Goal: Find specific page/section: Find specific page/section

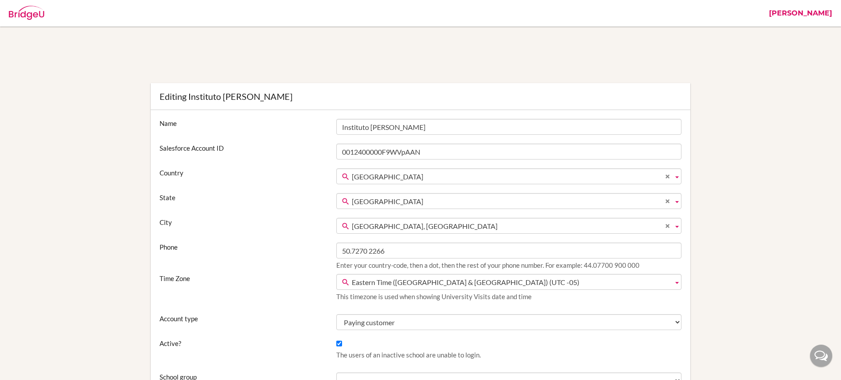
click at [802, 13] on link "[PERSON_NAME]" at bounding box center [800, 13] width 72 height 27
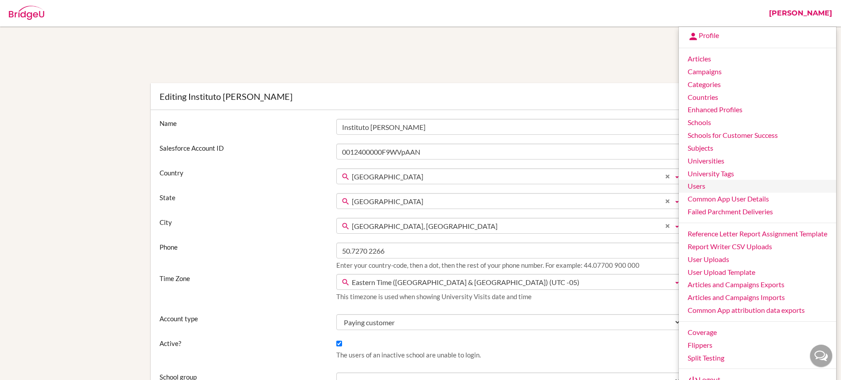
click at [716, 190] on link "Users" at bounding box center [757, 186] width 157 height 13
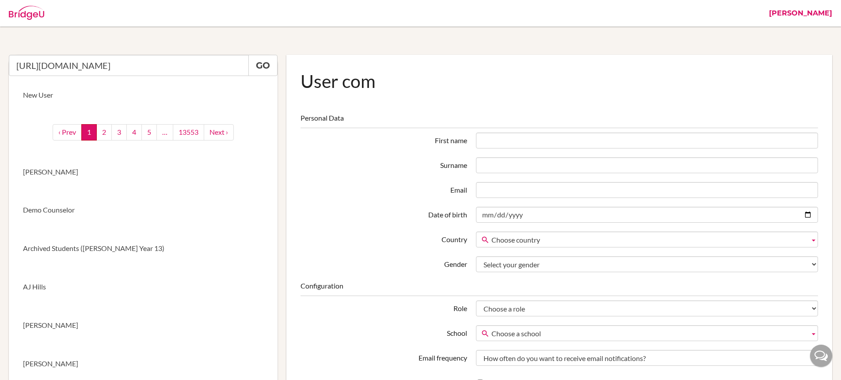
type input "[URL][DOMAIN_NAME]"
drag, startPoint x: 120, startPoint y: 67, endPoint x: -1, endPoint y: 66, distance: 121.1
click at [0, 66] on html "Stephanie Profile Articles Campaigns Categories Countries Enhanced Profiles Sch…" at bounding box center [420, 190] width 841 height 380
paste input "[GEOGRAPHIC_DATA]"
type input "[GEOGRAPHIC_DATA]"
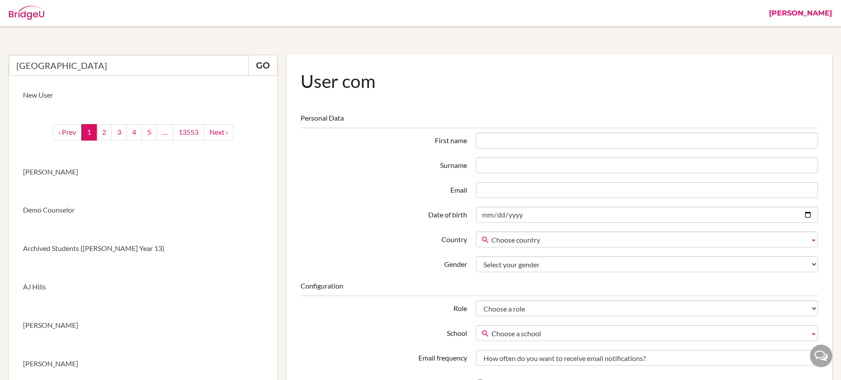
click at [811, 13] on link "[PERSON_NAME]" at bounding box center [800, 13] width 72 height 27
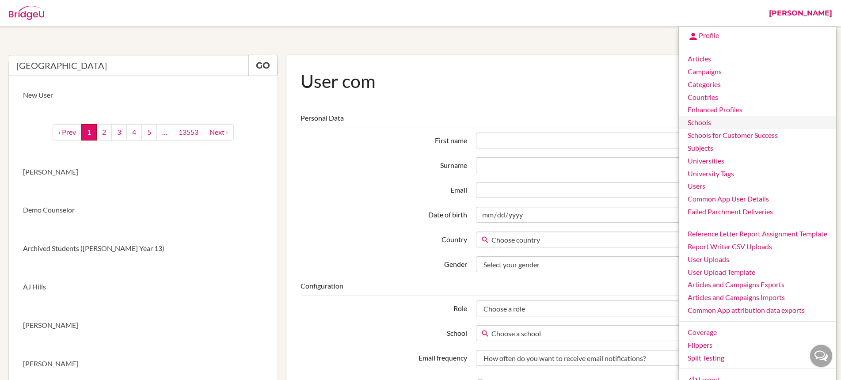
click at [706, 122] on link "Schools" at bounding box center [757, 122] width 157 height 13
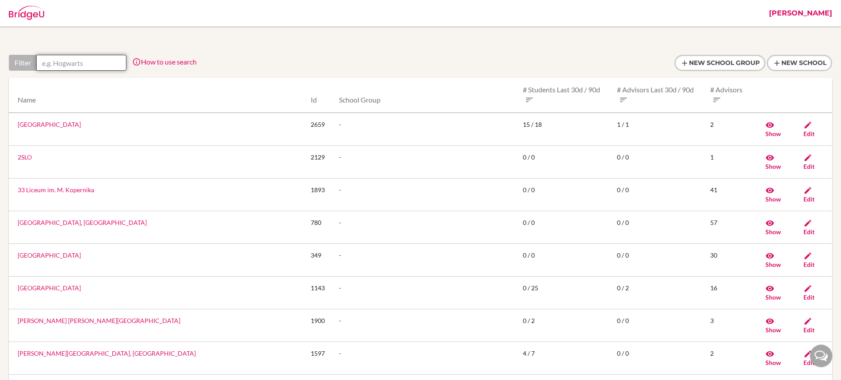
click at [93, 63] on input "text" at bounding box center [81, 63] width 90 height 16
paste input "skopje"
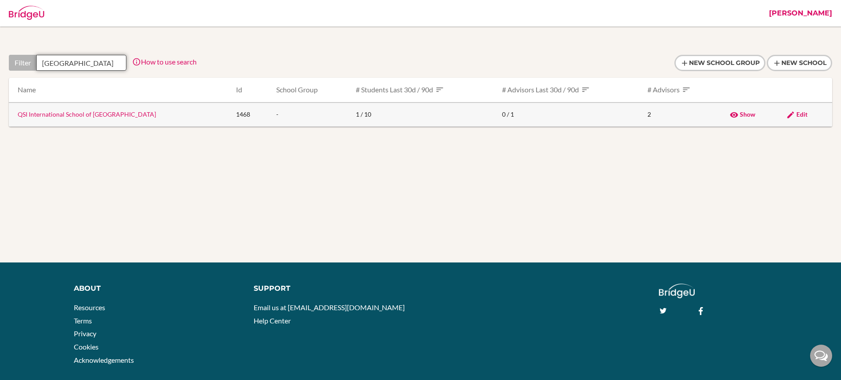
type input "skopje"
click at [99, 116] on link "QSI International School of [GEOGRAPHIC_DATA]" at bounding box center [87, 114] width 138 height 8
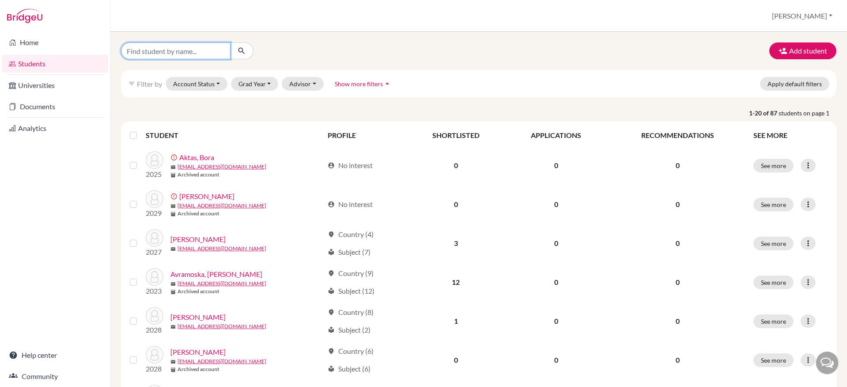
click at [171, 52] on input "Find student by name..." at bounding box center [176, 50] width 110 height 17
paste input "Sinisha Zivkovic"
type input "Sinisha Zivkovic"
click button "submit" at bounding box center [241, 50] width 23 height 17
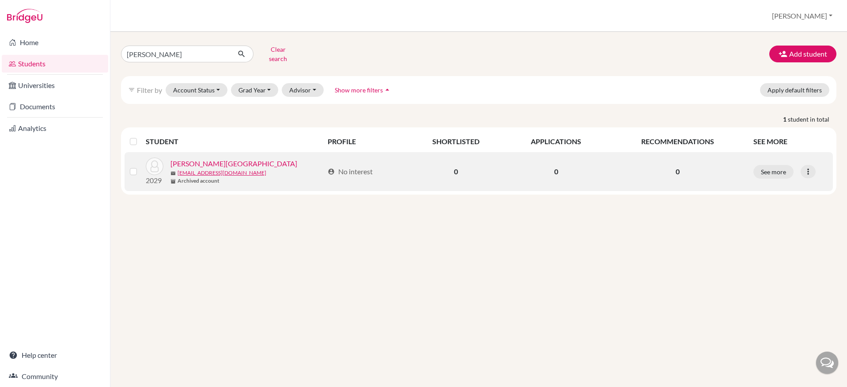
click at [208, 158] on link "Zivkovic, Sinisha" at bounding box center [234, 163] width 127 height 11
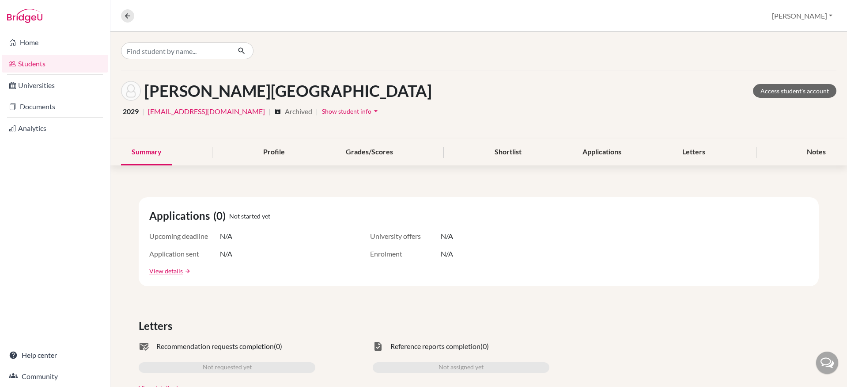
click at [323, 111] on span "Show student info" at bounding box center [346, 111] width 49 height 8
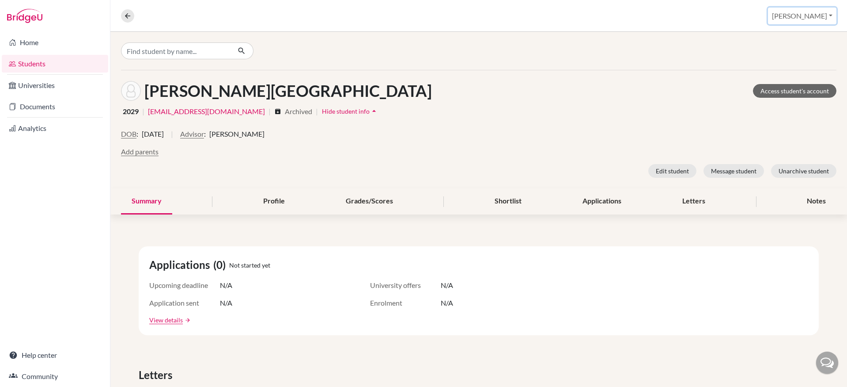
click at [815, 15] on button "[PERSON_NAME]" at bounding box center [802, 16] width 68 height 17
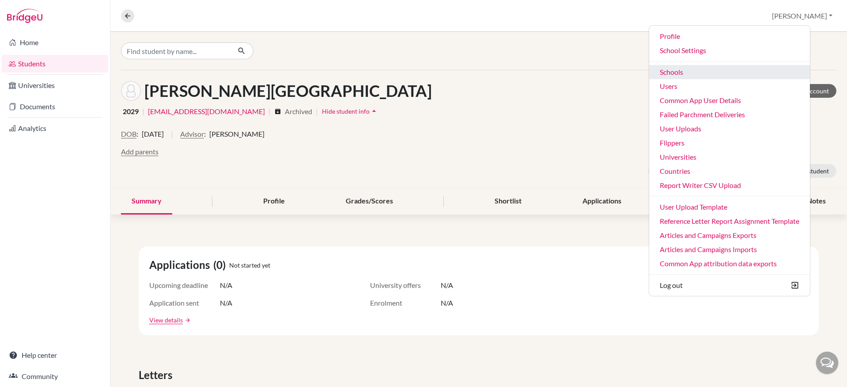
click at [735, 72] on link "Schools" at bounding box center [729, 72] width 161 height 14
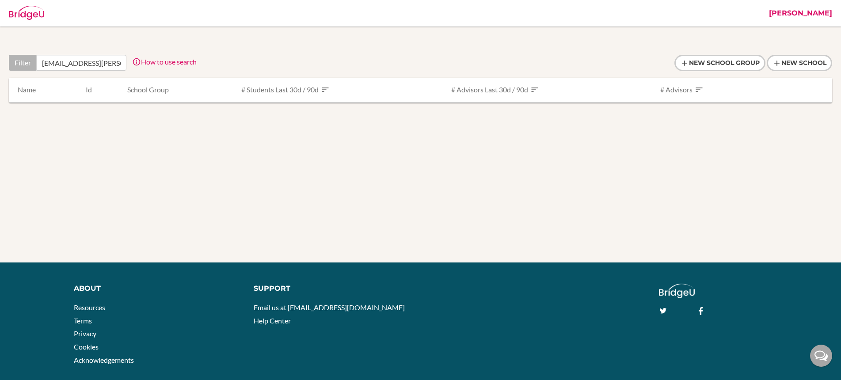
type input "tpw@hale.wa.edu.au"
click at [807, 15] on link "[PERSON_NAME]" at bounding box center [800, 13] width 72 height 27
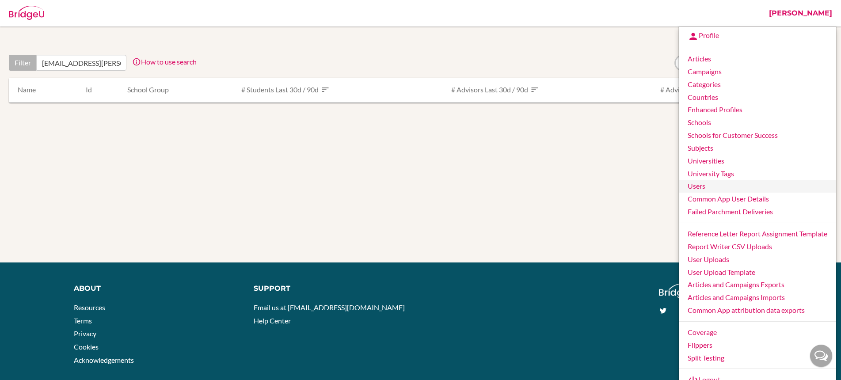
click at [703, 185] on link "Users" at bounding box center [757, 186] width 157 height 13
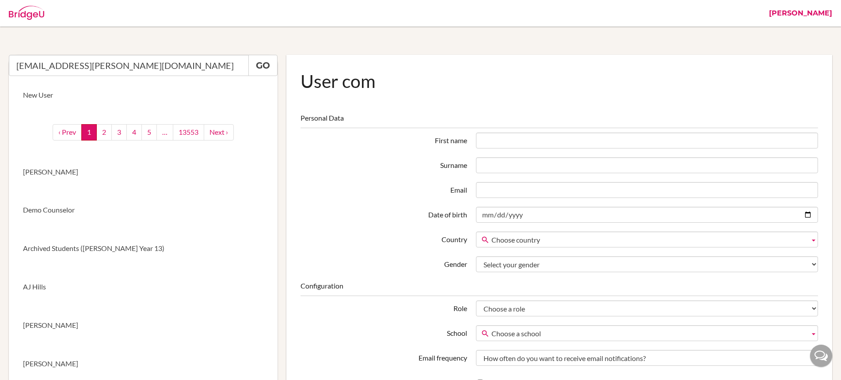
type input "[EMAIL_ADDRESS][PERSON_NAME][DOMAIN_NAME]"
click at [819, 15] on link "[PERSON_NAME]" at bounding box center [800, 13] width 72 height 27
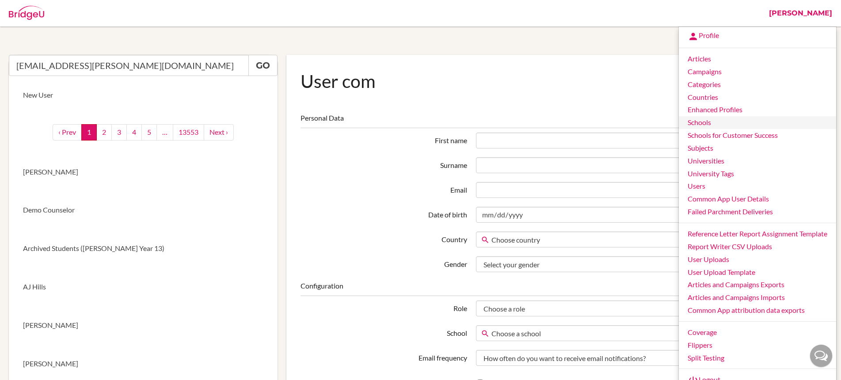
click at [712, 124] on link "Schools" at bounding box center [757, 122] width 157 height 13
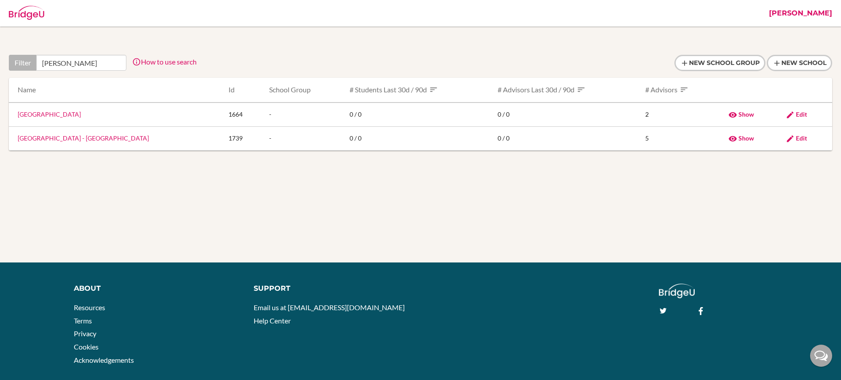
type input "[PERSON_NAME]"
click at [820, 15] on link "[PERSON_NAME]" at bounding box center [800, 13] width 72 height 27
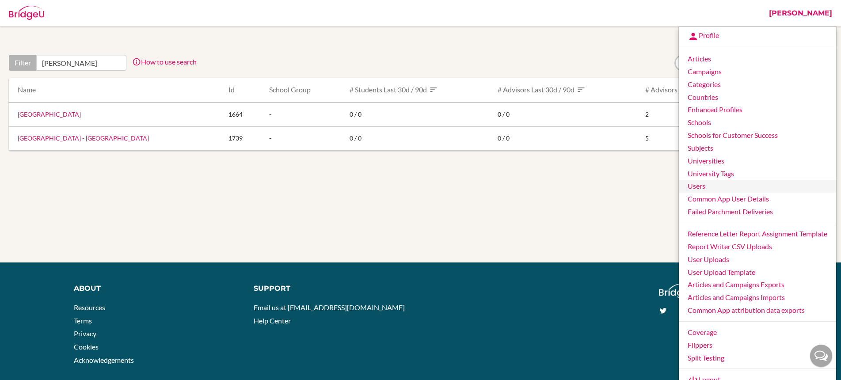
click at [705, 186] on link "Users" at bounding box center [757, 186] width 157 height 13
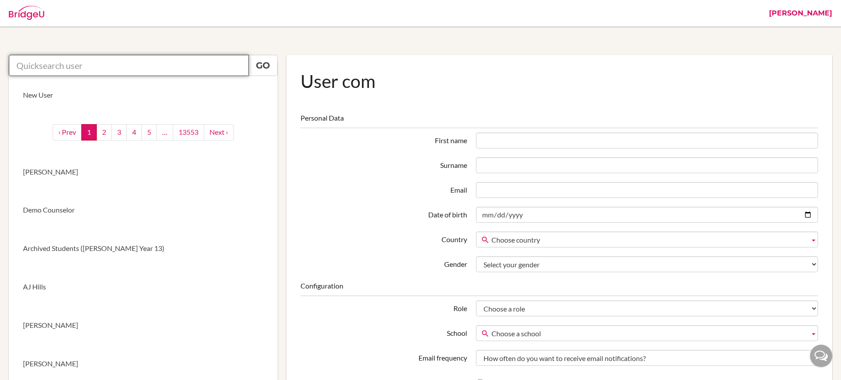
click at [64, 68] on input "text" at bounding box center [129, 65] width 240 height 21
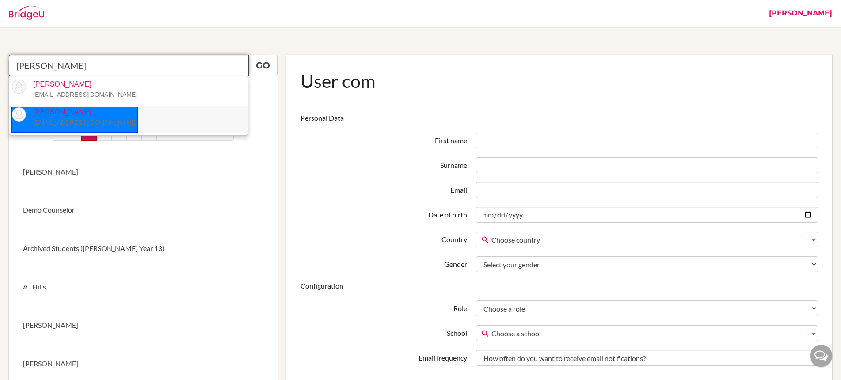
click at [88, 116] on p "[PERSON_NAME] [EMAIL_ADDRESS][DOMAIN_NAME]" at bounding box center [81, 117] width 111 height 20
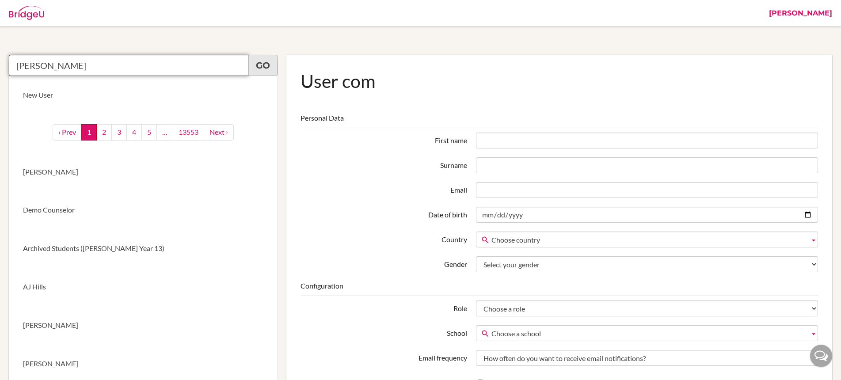
type input "[PERSON_NAME]"
click at [265, 63] on link "Go" at bounding box center [262, 65] width 29 height 21
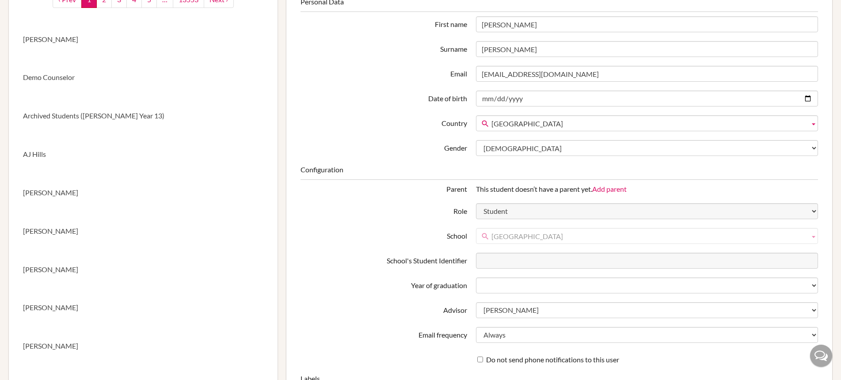
scroll to position [162, 0]
